Goal: Information Seeking & Learning: Find specific fact

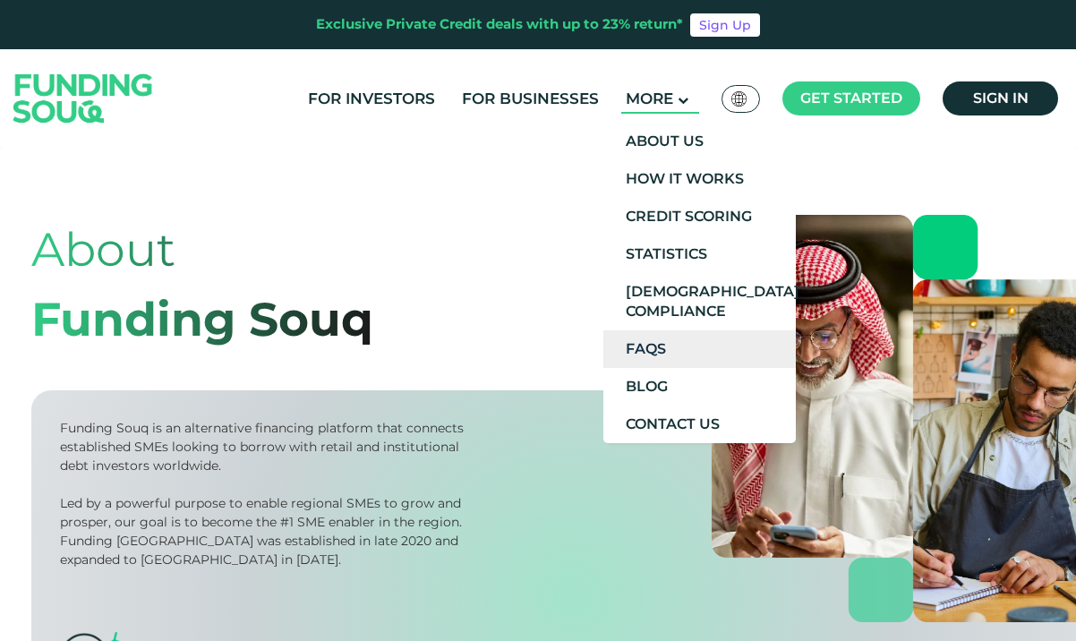
click at [651, 349] on link "FAQs" at bounding box center [699, 349] width 192 height 38
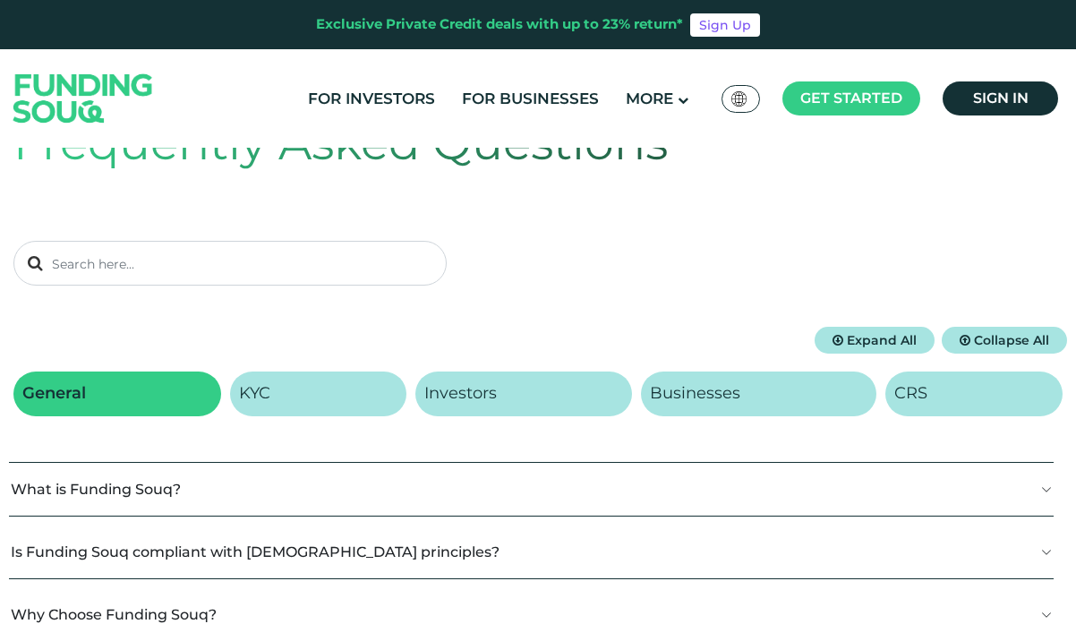
scroll to position [147, 0]
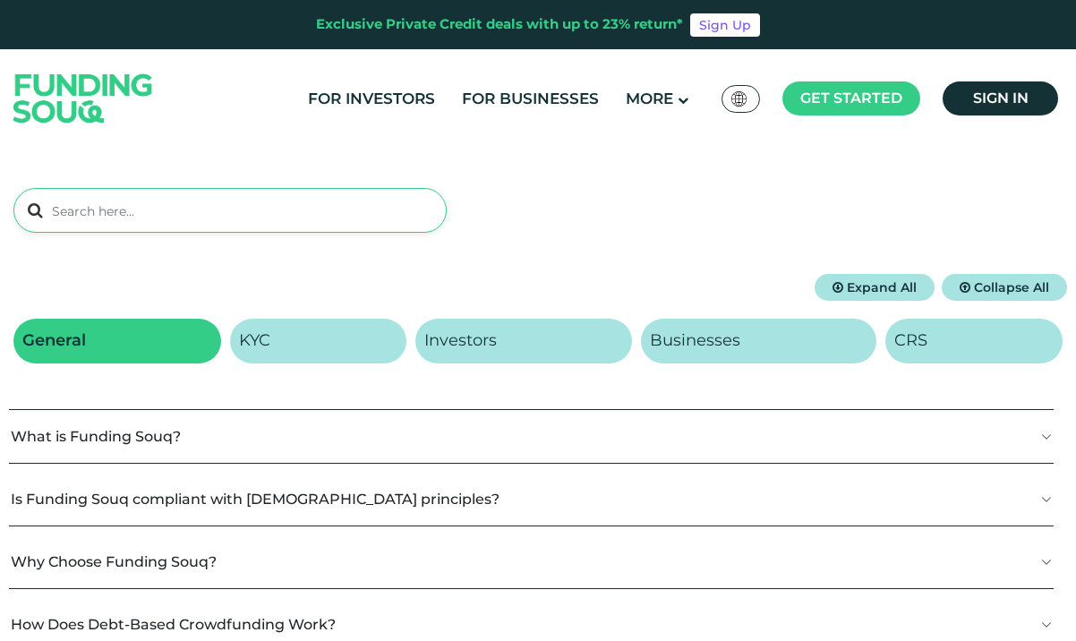
click at [362, 212] on input at bounding box center [229, 210] width 433 height 45
type input "fee"
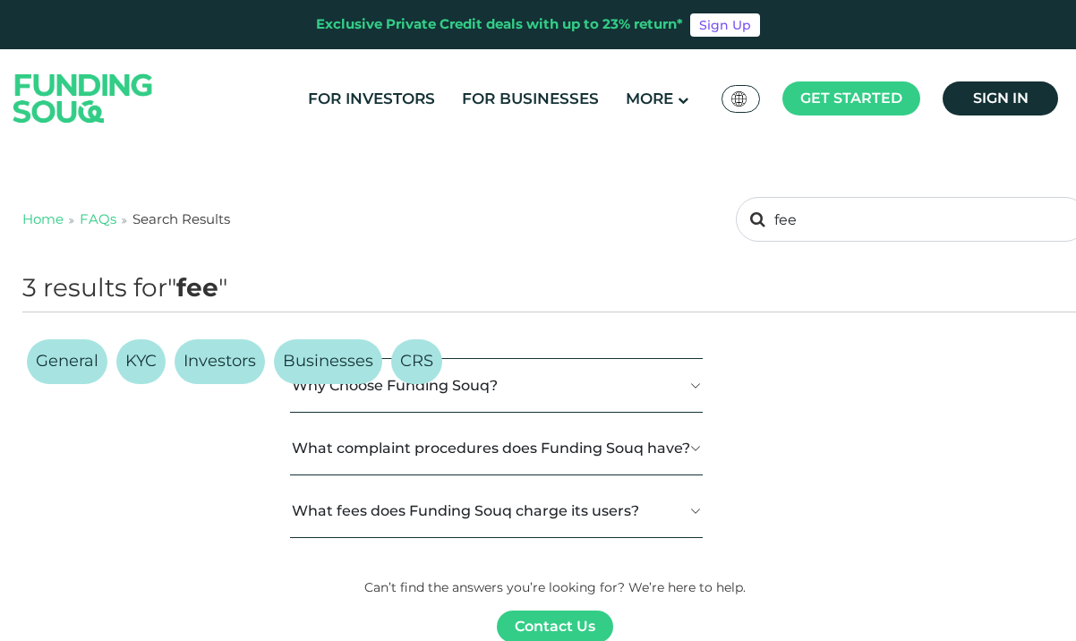
click at [480, 501] on button "What fees does Funding Souq charge its users?" at bounding box center [496, 510] width 413 height 53
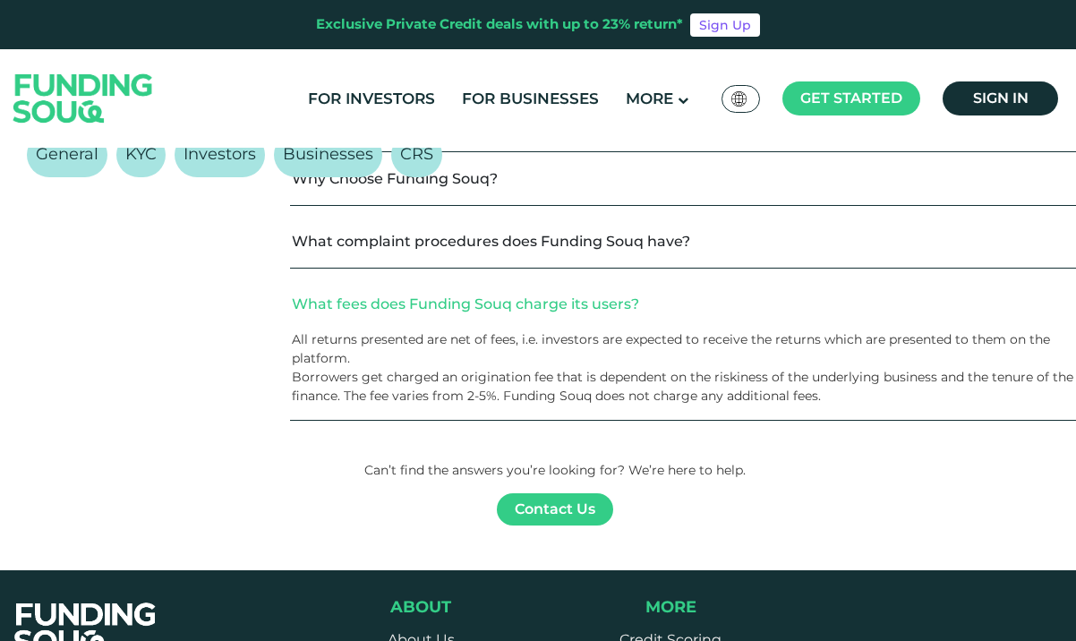
scroll to position [231, 0]
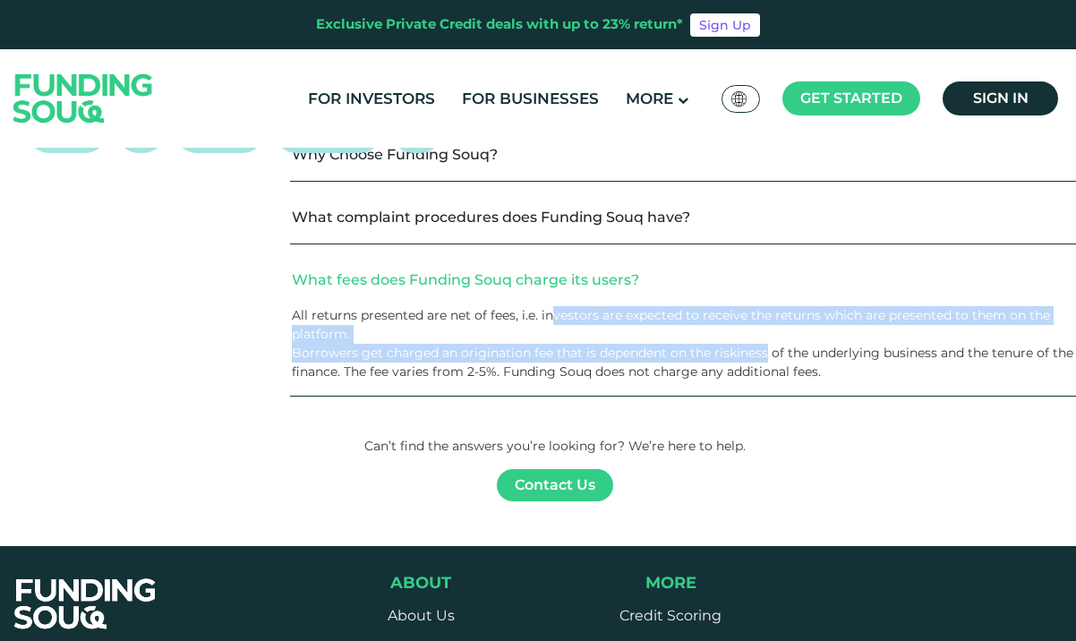
drag, startPoint x: 553, startPoint y: 313, endPoint x: 764, endPoint y: 354, distance: 214.2
click at [764, 354] on div "All returns presented are net of fees, i.e. investors are expected to receive t…" at bounding box center [689, 351] width 798 height 90
click at [764, 354] on p "Borrowers get charged an origination fee that is dependent on the riskiness of …" at bounding box center [683, 363] width 782 height 38
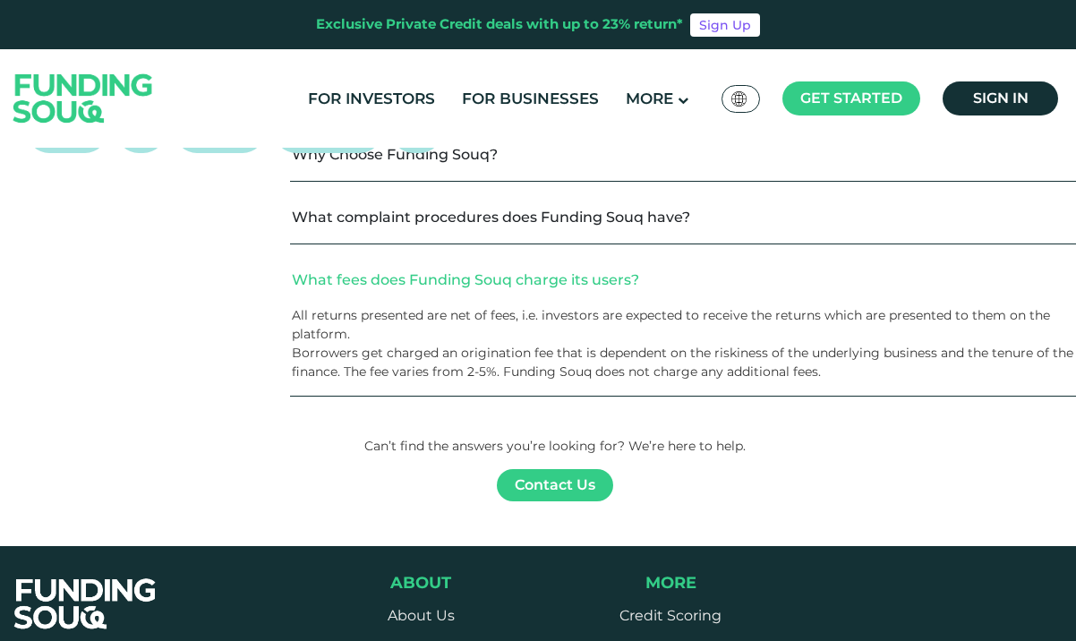
scroll to position [147, 0]
